Goal: Communication & Community: Answer question/provide support

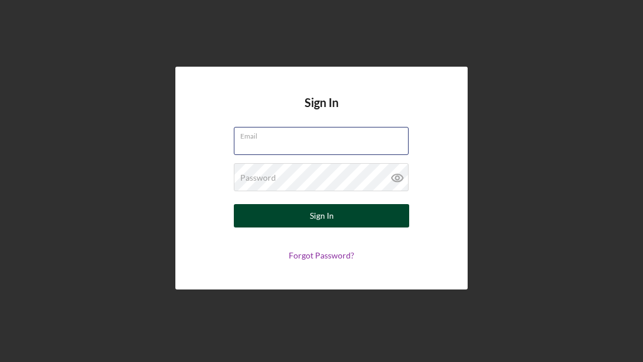
type input "[EMAIL_ADDRESS][DOMAIN_NAME]"
click at [317, 223] on div "Sign In" at bounding box center [322, 215] width 24 height 23
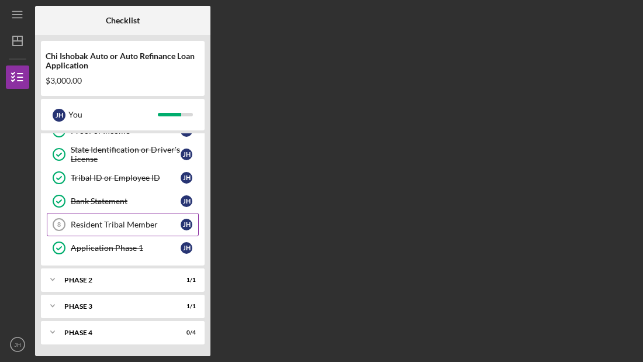
scroll to position [108, 0]
click at [167, 305] on div "Phase 3" at bounding box center [127, 306] width 126 height 7
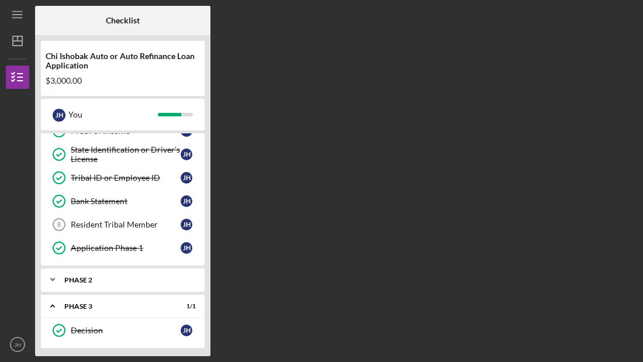
click at [85, 275] on div "Icon/Expander Phase 2 1 / 1" at bounding box center [123, 279] width 164 height 23
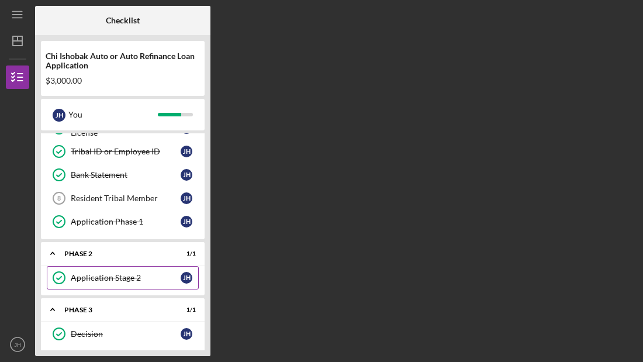
scroll to position [137, 0]
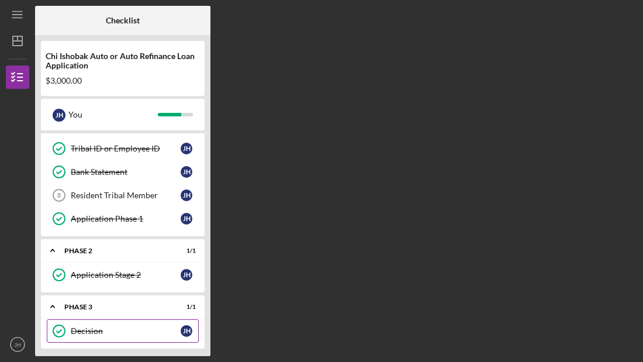
click at [104, 332] on div "Decision" at bounding box center [126, 330] width 110 height 9
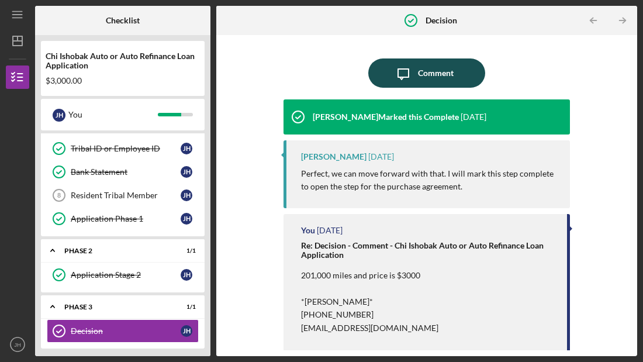
click at [446, 78] on div "Comment" at bounding box center [436, 72] width 36 height 29
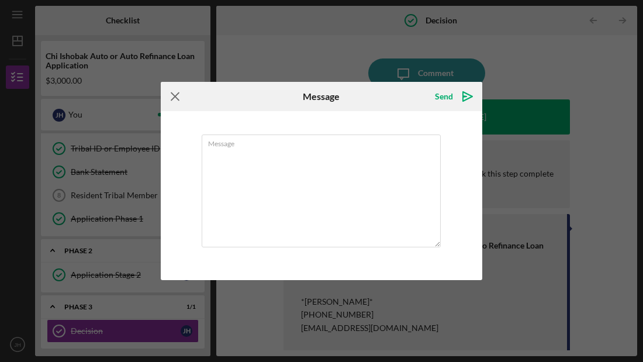
click at [174, 97] on icon "Icon/Menu Close" at bounding box center [175, 96] width 29 height 29
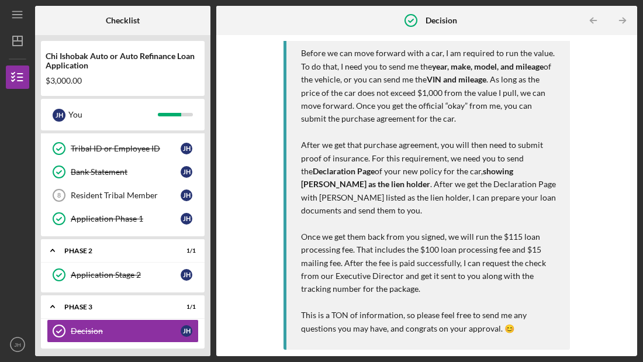
scroll to position [1002, 0]
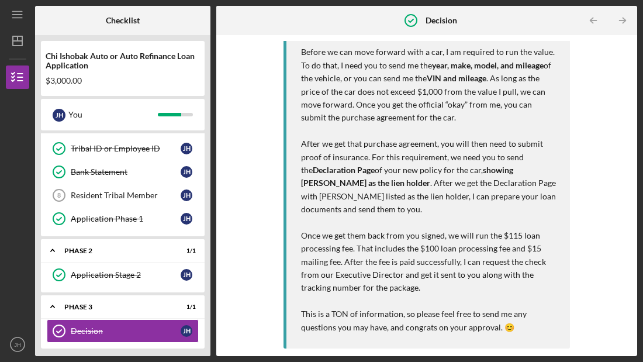
click at [306, 235] on p "Once we get them back from you signed, we will run the $115 loan processing fee…" at bounding box center [429, 262] width 257 height 66
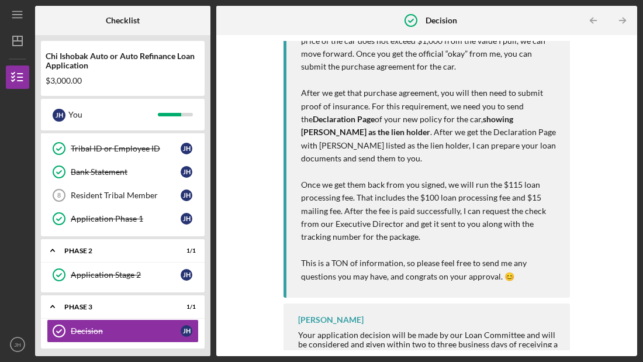
scroll to position [1051, 0]
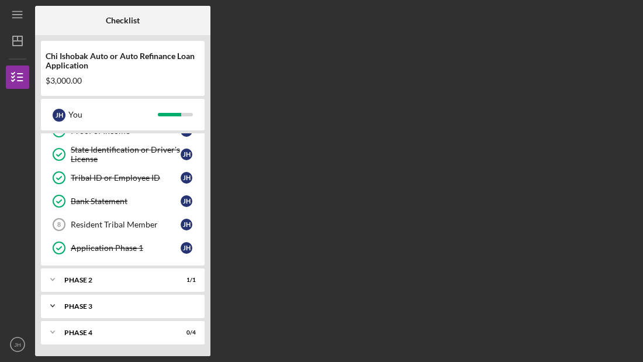
scroll to position [108, 0]
click at [86, 308] on div "Phase 3" at bounding box center [127, 306] width 126 height 7
click at [156, 330] on div "Decision" at bounding box center [126, 330] width 110 height 9
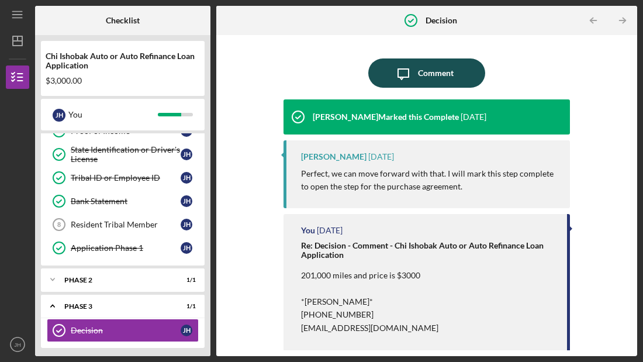
click at [418, 70] on div "Comment" at bounding box center [436, 72] width 36 height 29
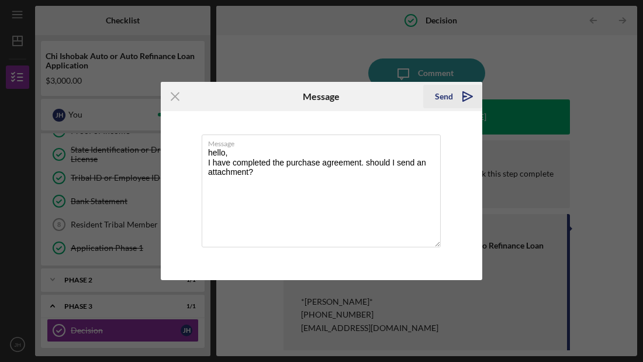
type textarea "hello, I have completed the purchase agreement. should I send an attachment?"
click at [447, 94] on div "Send" at bounding box center [444, 96] width 18 height 23
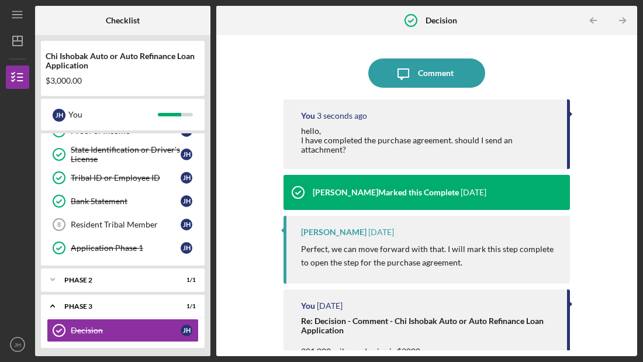
drag, startPoint x: 415, startPoint y: 94, endPoint x: 385, endPoint y: 53, distance: 51.1
click at [390, 60] on div "Icon/Message Comment You 3 seconds ago hello, I have completed the purchase agr…" at bounding box center [427, 195] width 287 height 309
